Goal: Task Accomplishment & Management: Use online tool/utility

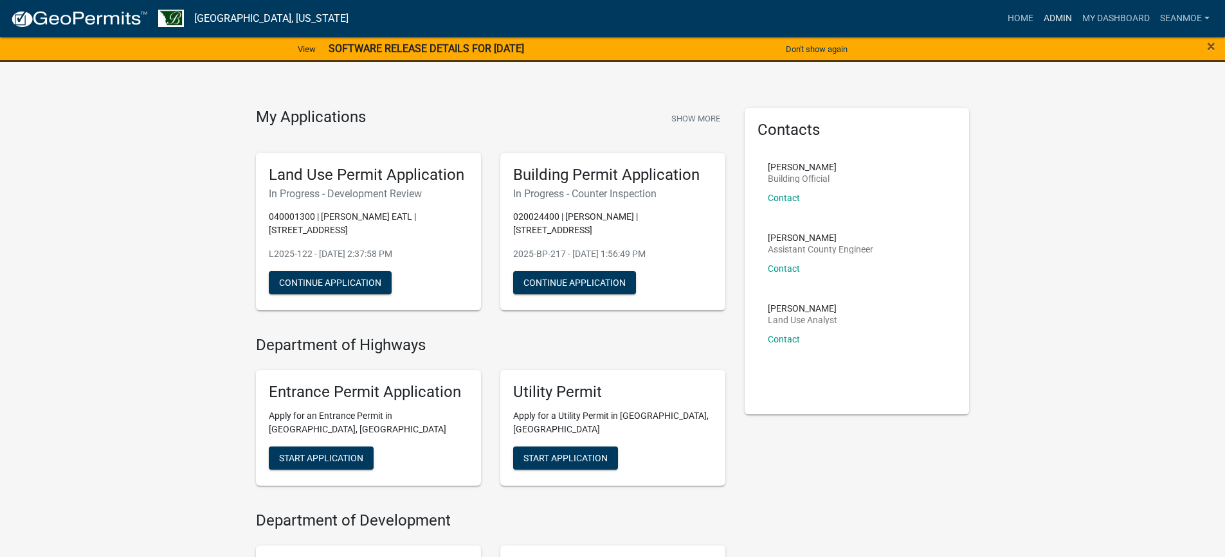
click at [1057, 16] on link "Admin" at bounding box center [1057, 18] width 39 height 24
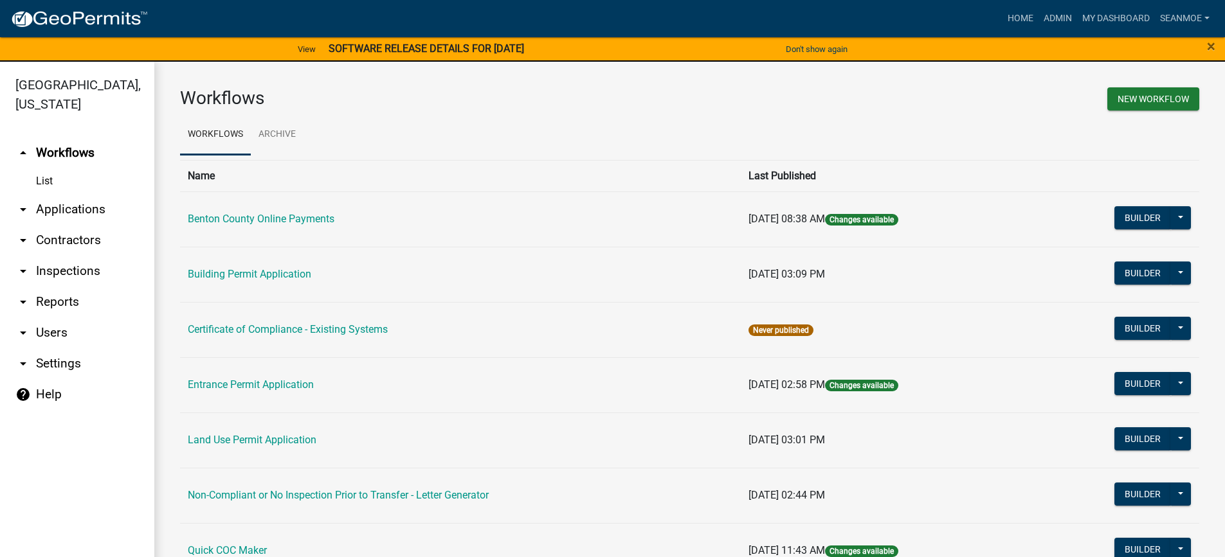
click at [80, 210] on link "arrow_drop_down Applications" at bounding box center [77, 209] width 154 height 31
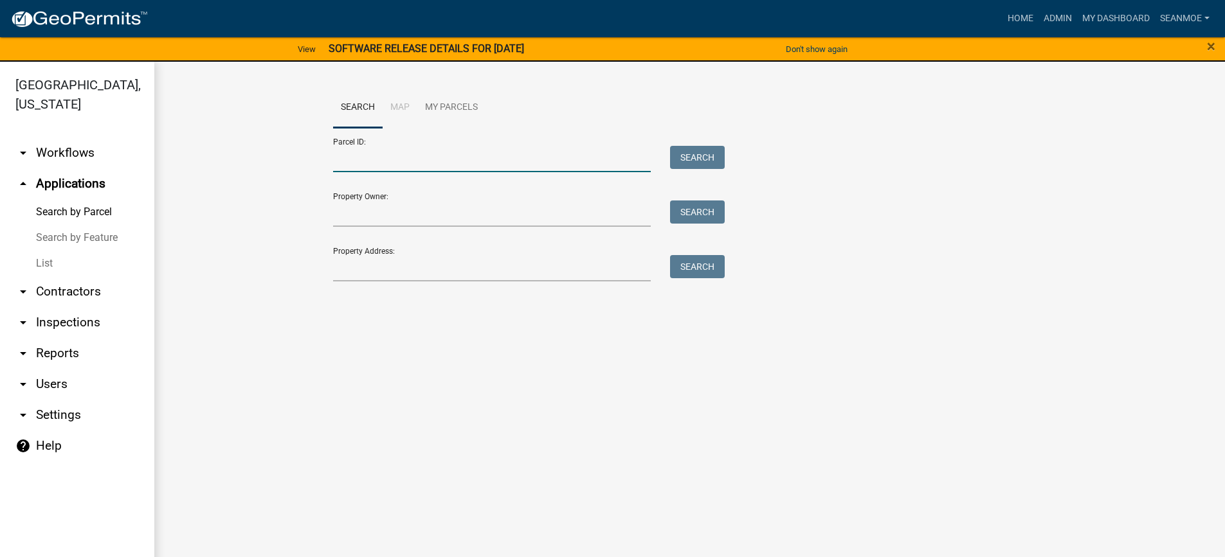
click at [388, 165] on input "Parcel ID:" at bounding box center [492, 159] width 318 height 26
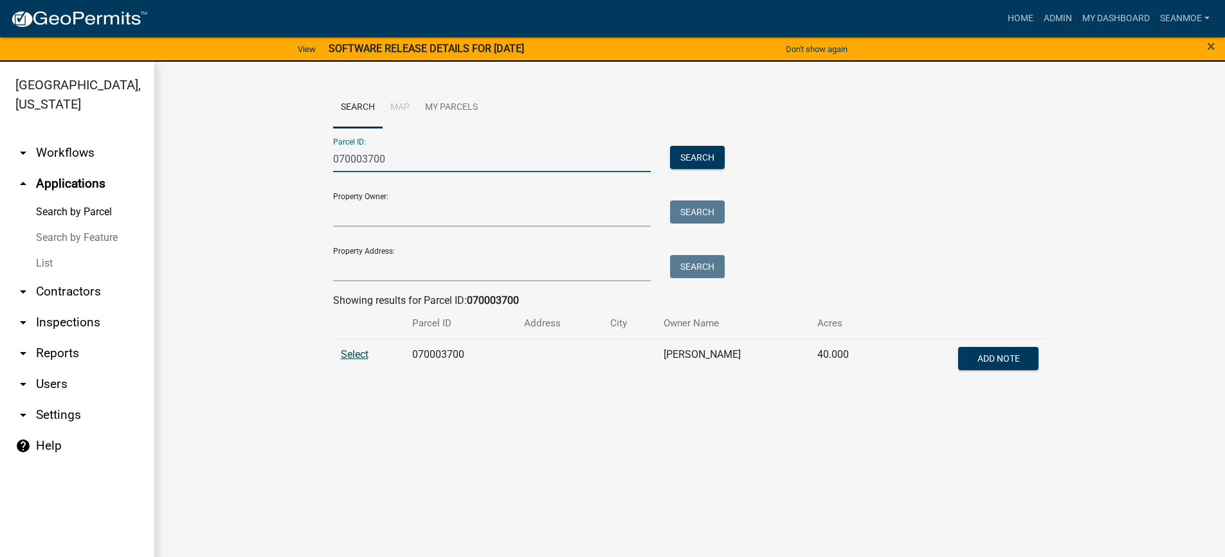
type input "070003700"
click at [362, 356] on span "Select" at bounding box center [355, 354] width 28 height 12
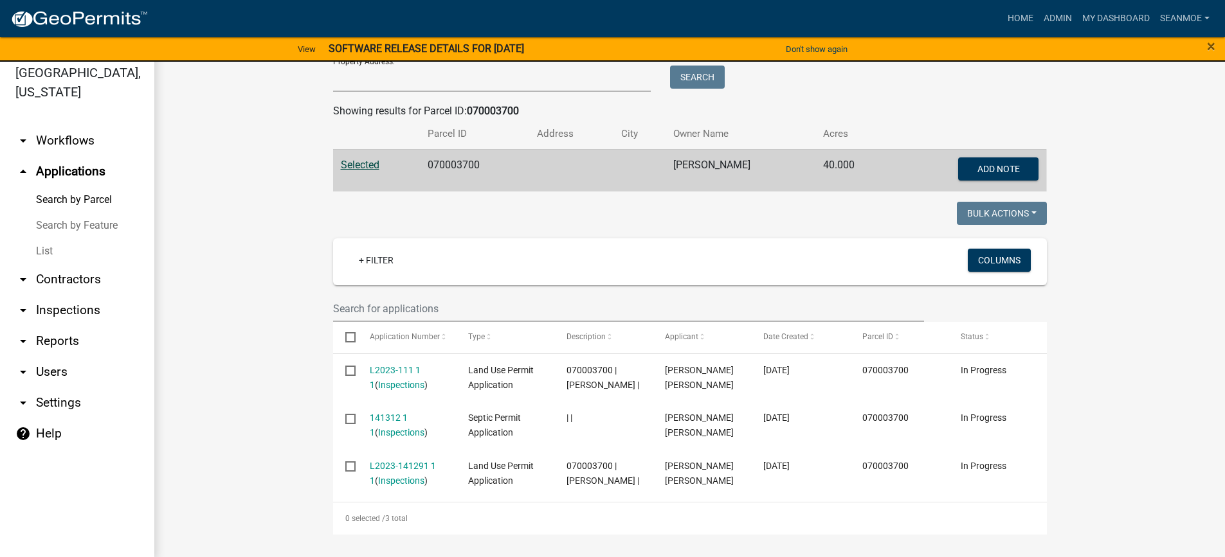
scroll to position [15, 0]
